Goal: Subscribe to service/newsletter

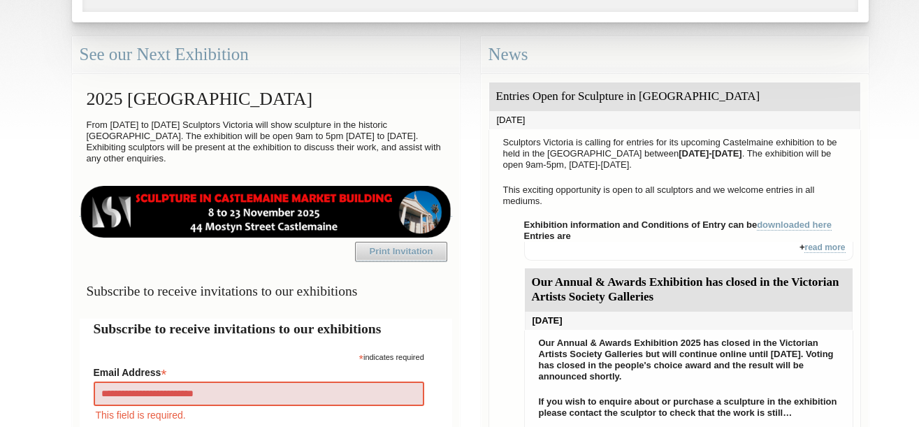
type input "**********"
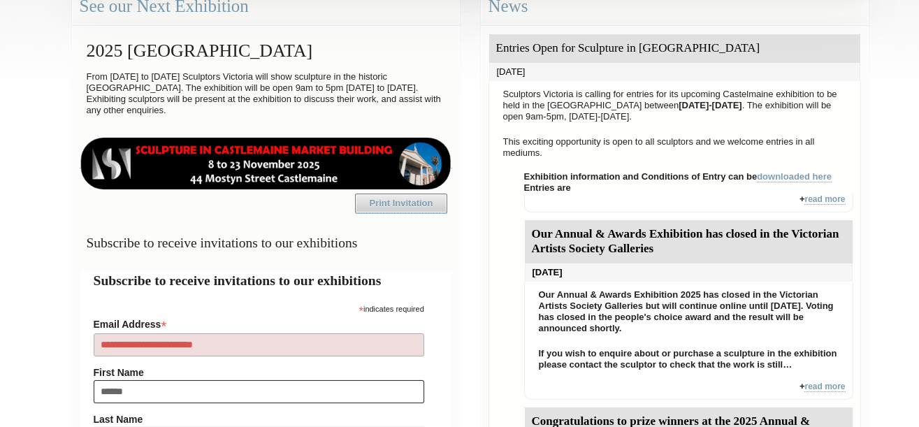
type input "******"
type input "****"
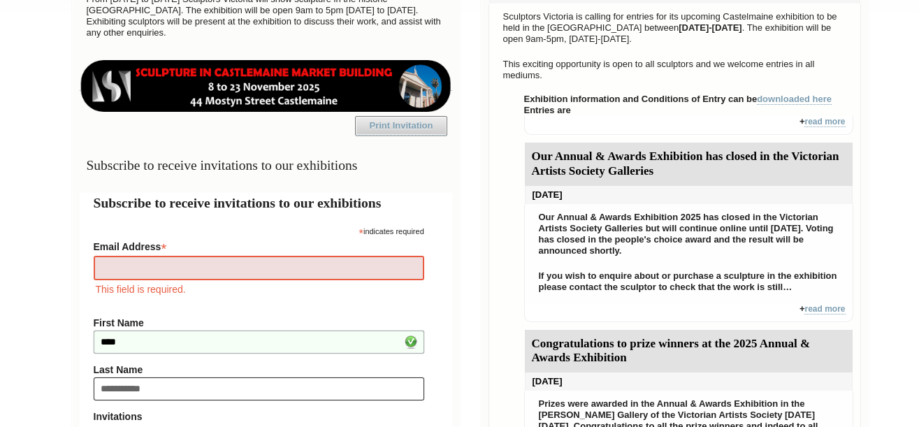
type input "**********"
